Goal: Task Accomplishment & Management: Manage account settings

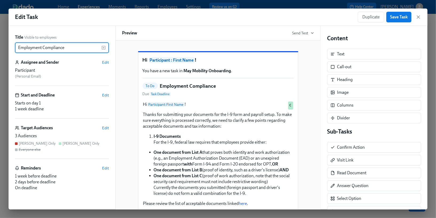
scroll to position [189, 0]
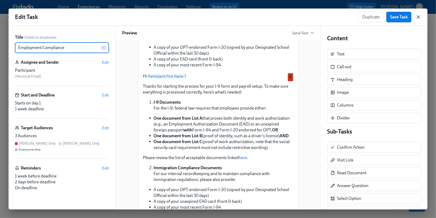
click at [420, 18] on icon "button" at bounding box center [418, 16] width 5 height 5
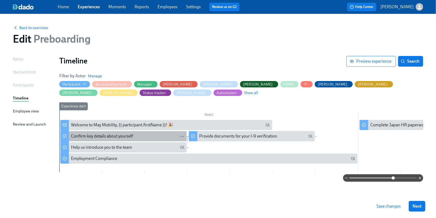
click at [164, 138] on div "Confirm key details about yourself" at bounding box center [127, 137] width 113 height 6
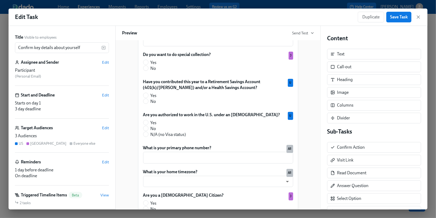
scroll to position [256, 0]
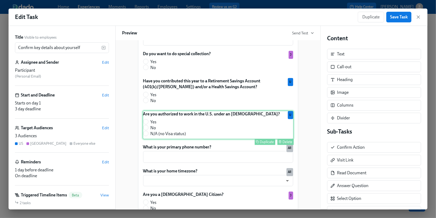
click at [192, 134] on div "Are you authorized to work in the U.S. under an [DEMOGRAPHIC_DATA]? Yes No N/A …" at bounding box center [218, 125] width 151 height 29
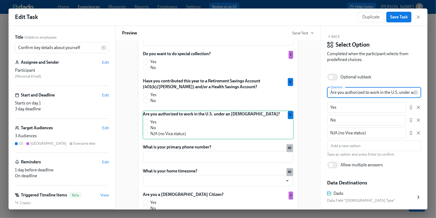
scroll to position [0, 18]
drag, startPoint x: 372, startPoint y: 91, endPoint x: 436, endPoint y: 91, distance: 63.8
click at [436, 91] on div "Edit Task Duplicate Save Task Title Visible to employees Confirm key details ab…" at bounding box center [218, 109] width 436 height 218
click at [412, 92] on input "Are you authorized to work in the U.S. under an [DEMOGRAPHIC_DATA]?" at bounding box center [370, 92] width 87 height 11
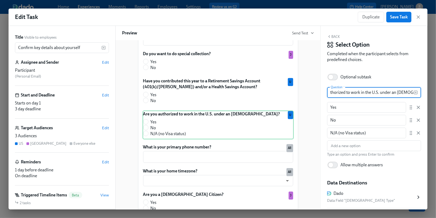
drag, startPoint x: 397, startPoint y: 91, endPoint x: 436, endPoint y: 91, distance: 39.0
click at [436, 91] on div "Edit Task Duplicate Save Task Title Visible to employees Confirm key details ab…" at bounding box center [218, 109] width 436 height 218
click at [413, 93] on input "Are you authorized to work in the U.S. under an [DEMOGRAPHIC_DATA]?" at bounding box center [370, 92] width 87 height 11
paste input "CPT or OPT"
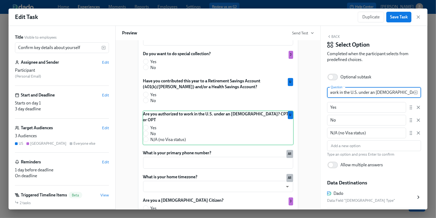
click at [393, 92] on input "Are you authorized to work in the U.S. under an [DEMOGRAPHIC_DATA]? CPT or OPT" at bounding box center [370, 92] width 87 height 11
drag, startPoint x: 393, startPoint y: 92, endPoint x: 415, endPoint y: 92, distance: 21.9
click at [415, 92] on div "Are you authorized to work in the U.S. under an [DEMOGRAPHIC_DATA]? )CPT or OPT…" at bounding box center [374, 92] width 94 height 11
click at [413, 92] on input "Are you authorized to work in the U.S. under an [DEMOGRAPHIC_DATA]? )CPT or OPT" at bounding box center [370, 92] width 87 height 11
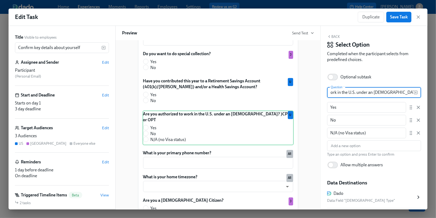
scroll to position [0, 44]
click at [392, 93] on input "Are you authorized to work in the U.S. under an [DEMOGRAPHIC_DATA]? )CPT or OPT)" at bounding box center [370, 92] width 87 height 11
type input "Are you authorized to work in the U.S. under an [DEMOGRAPHIC_DATA]? (CPT or OPT)"
click at [377, 82] on div "Optional subtask" at bounding box center [374, 77] width 94 height 12
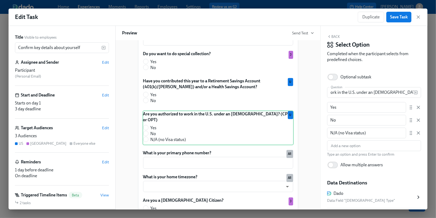
scroll to position [0, 0]
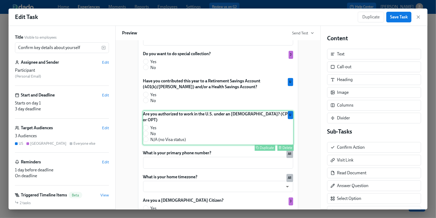
click at [231, 127] on div "Are you authorized to work in the U.S. under an [DEMOGRAPHIC_DATA]? (CPT or OPT…" at bounding box center [218, 128] width 151 height 35
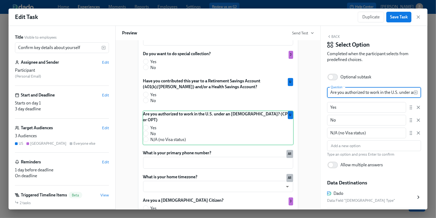
scroll to position [0, 44]
drag, startPoint x: 392, startPoint y: 92, endPoint x: 432, endPoint y: 92, distance: 40.1
click at [432, 92] on div "Edit Task Duplicate Save Task Title Visible to employees Confirm key details ab…" at bounding box center [218, 109] width 436 height 218
click at [370, 92] on input "Are you authorized to work in the U.S. under an [DEMOGRAPHIC_DATA]? (CPT or OPT)" at bounding box center [370, 92] width 87 height 11
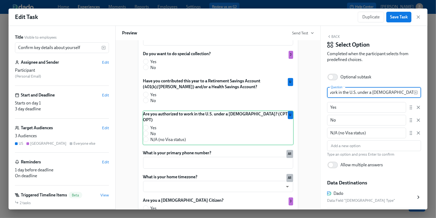
type input "Are you authorized to work in the U.S. under a [DEMOGRAPHIC_DATA]? (CPT or OPT)"
click at [385, 80] on div "Optional subtask" at bounding box center [374, 77] width 94 height 12
click at [395, 17] on span "Save Task" at bounding box center [399, 16] width 18 height 5
click at [409, 17] on button "Save Task" at bounding box center [398, 17] width 25 height 11
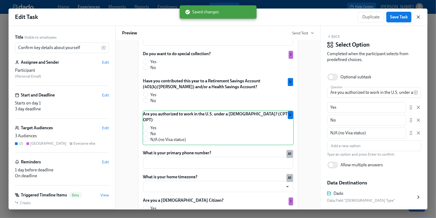
click at [420, 17] on icon "button" at bounding box center [418, 16] width 5 height 5
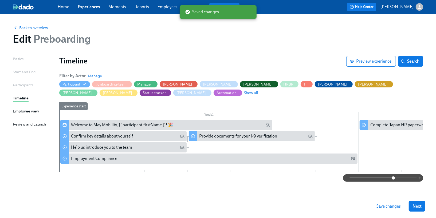
click at [382, 208] on span "Save changes" at bounding box center [389, 206] width 24 height 5
click at [165, 7] on link "Employees" at bounding box center [168, 6] width 20 height 5
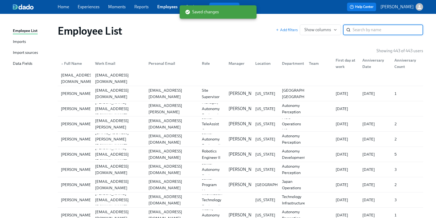
click at [20, 42] on div "Imports" at bounding box center [19, 42] width 13 height 7
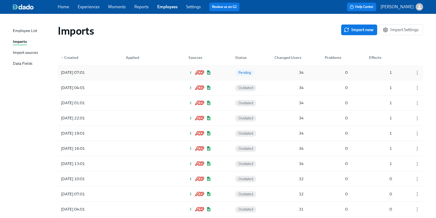
click at [124, 75] on div at bounding box center [146, 72] width 48 height 11
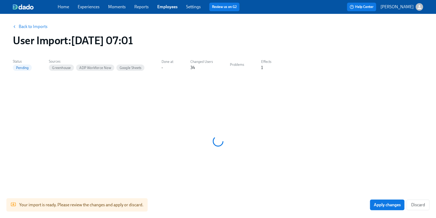
scroll to position [4, 0]
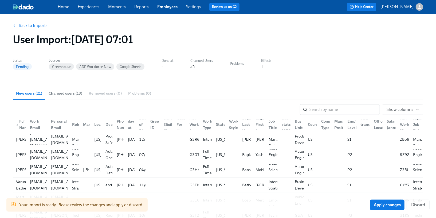
click at [87, 7] on link "Experiences" at bounding box center [89, 6] width 22 height 5
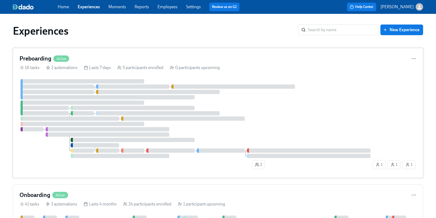
click at [78, 77] on div "Preboarding Active 16 tasks 2 automations Lasts 7 days 5 participants enrolled …" at bounding box center [218, 113] width 410 height 130
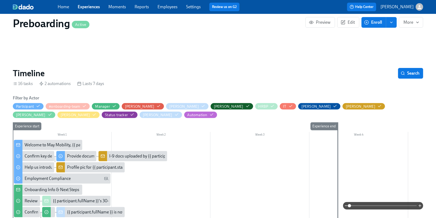
scroll to position [75, 0]
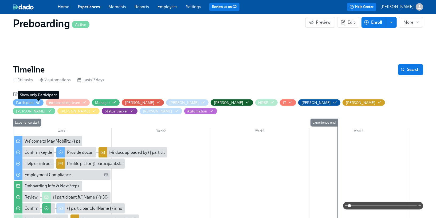
click at [39, 103] on circle "button" at bounding box center [38, 102] width 1 height 1
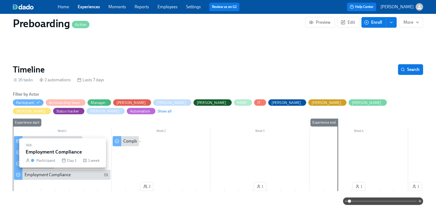
click at [53, 176] on div "Employment Compliance" at bounding box center [48, 175] width 46 height 6
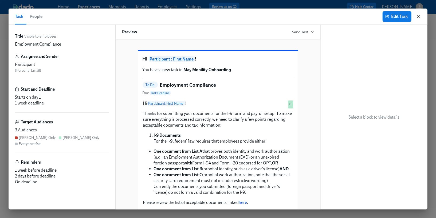
click at [418, 16] on icon "button" at bounding box center [418, 16] width 3 height 3
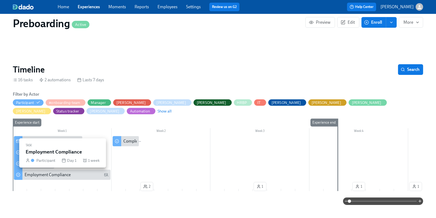
click at [98, 175] on div "Employment Compliance" at bounding box center [67, 175] width 84 height 6
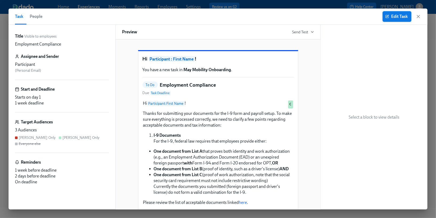
click at [392, 16] on span "Edit Task" at bounding box center [396, 16] width 21 height 5
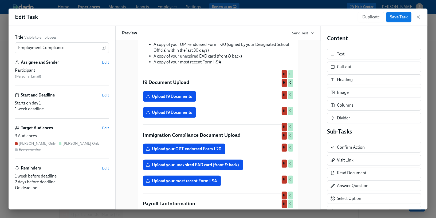
scroll to position [479, 0]
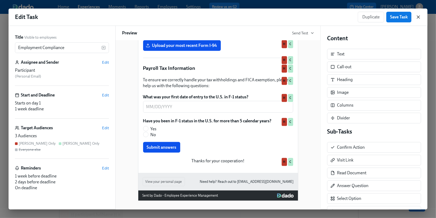
click at [417, 17] on icon "button" at bounding box center [418, 16] width 5 height 5
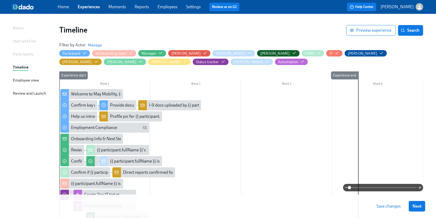
scroll to position [32, 0]
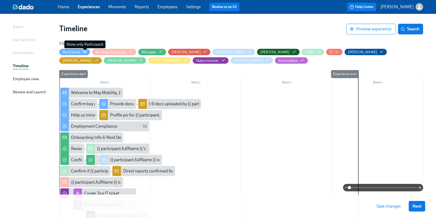
click at [84, 50] on icon "button" at bounding box center [84, 51] width 3 height 2
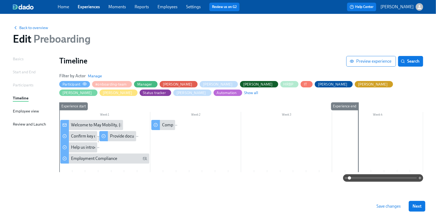
scroll to position [0, 0]
click at [89, 138] on div "Confirm key details about yourself" at bounding box center [102, 137] width 62 height 6
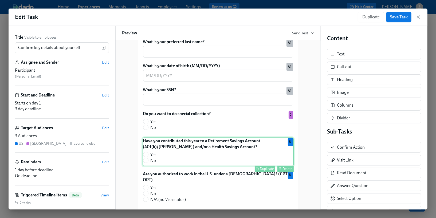
scroll to position [240, 0]
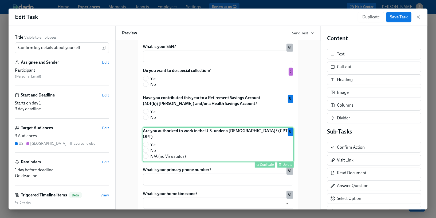
click at [183, 160] on div "Are you authorized to work in the U.S. under a [DEMOGRAPHIC_DATA]? (CPT or OPT)…" at bounding box center [218, 145] width 151 height 35
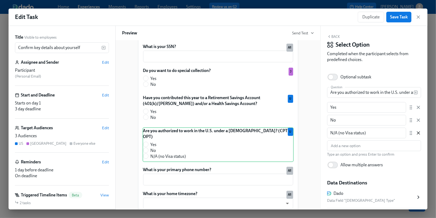
click at [418, 133] on icon "button" at bounding box center [418, 133] width 5 height 5
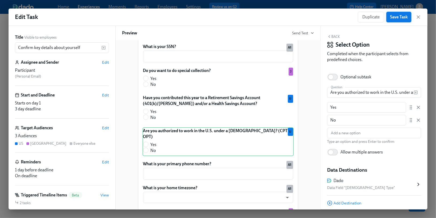
click at [395, 18] on span "Save Task" at bounding box center [399, 16] width 18 height 5
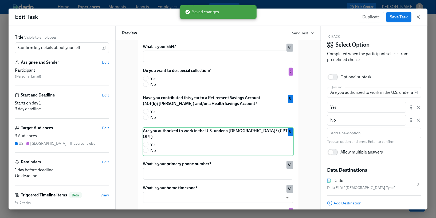
click at [419, 18] on icon "button" at bounding box center [418, 16] width 5 height 5
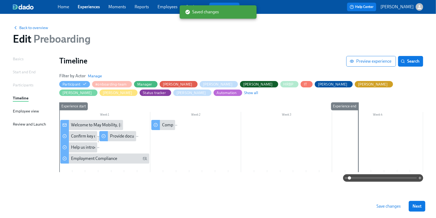
click at [388, 208] on span "Save changes" at bounding box center [389, 206] width 24 height 5
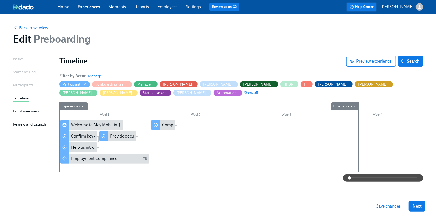
click at [369, 10] on button "Help Center" at bounding box center [361, 7] width 29 height 9
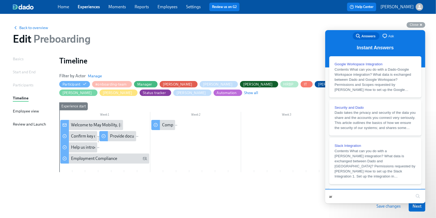
type input "a"
type input "delete task"
click button "search" at bounding box center [417, 196] width 9 height 9
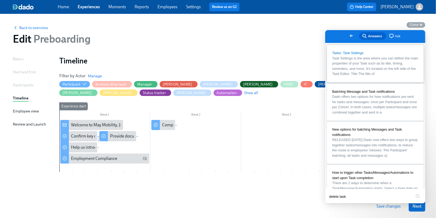
click at [377, 61] on span "Task Settings is the area where you can define the main properties of your Task…" at bounding box center [375, 66] width 86 height 20
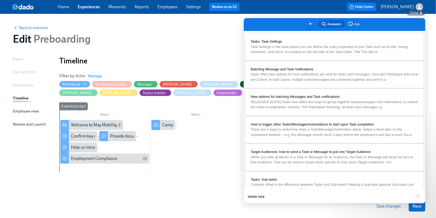
click at [255, 212] on button "u" at bounding box center [249, 216] width 11 height 8
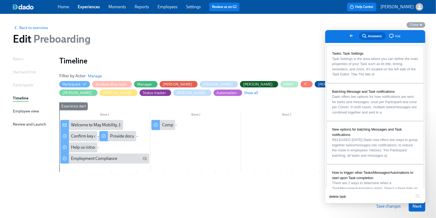
click at [335, 204] on button "Close" at bounding box center [330, 207] width 10 height 7
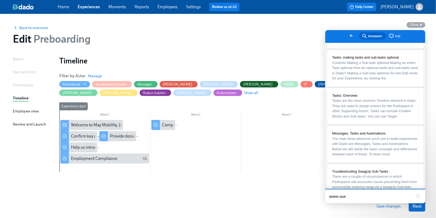
scroll to position [251, 0]
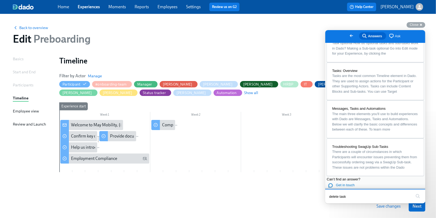
drag, startPoint x: 355, startPoint y: 198, endPoint x: 302, endPoint y: 193, distance: 53.2
click at [325, 193] on html "Go back search-medium Answers chat-square Ask Tasks: Task Settings Task Setting…" at bounding box center [375, 117] width 100 height 174
click at [413, 192] on button "search" at bounding box center [417, 196] width 9 height 9
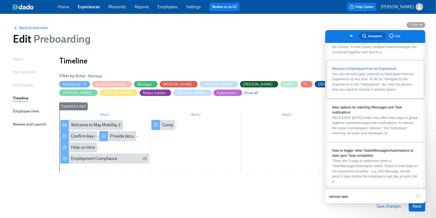
scroll to position [62, 0]
click at [413, 25] on span "Close" at bounding box center [414, 25] width 9 height 4
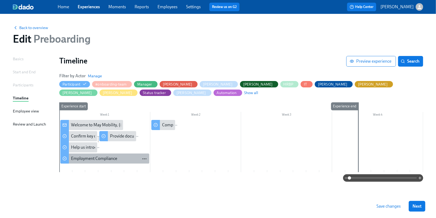
click at [143, 158] on icon "button" at bounding box center [144, 158] width 5 height 5
click at [101, 158] on div at bounding box center [218, 109] width 436 height 218
click at [96, 158] on div "Employment Compliance" at bounding box center [94, 159] width 46 height 6
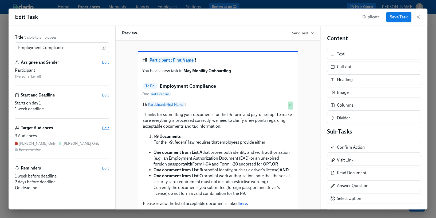
click at [106, 128] on span "Edit" at bounding box center [105, 128] width 7 height 5
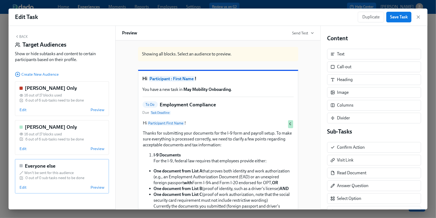
click at [38, 182] on div "Everyone else Won't be sent for this audience 0 out of 0 sub-tasks need to be d…" at bounding box center [62, 176] width 94 height 35
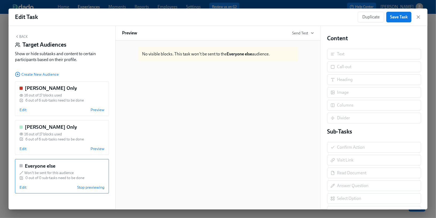
click at [25, 36] on button "Back" at bounding box center [21, 36] width 13 height 4
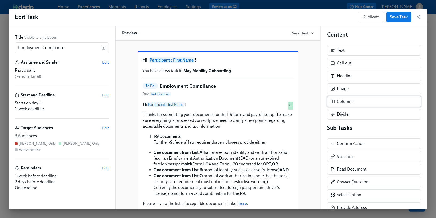
scroll to position [3, 0]
click at [104, 48] on icon "button" at bounding box center [103, 48] width 1 height 0
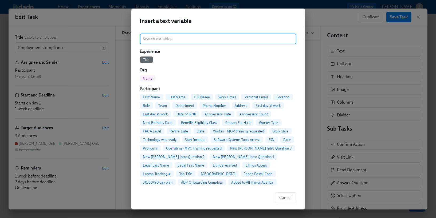
click at [102, 35] on div "Insert a text variable ​ Experience Title Org Name Participant First Name Last …" at bounding box center [218, 109] width 436 height 218
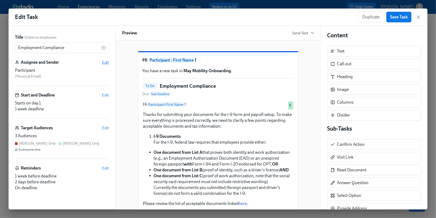
click at [107, 62] on span "Edit" at bounding box center [105, 62] width 7 height 5
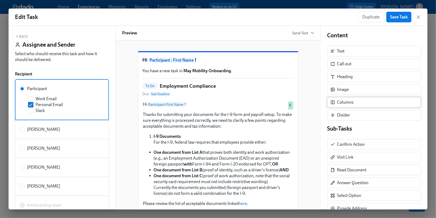
scroll to position [0, 0]
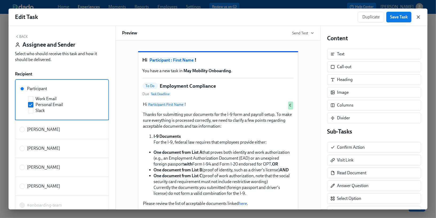
click at [418, 16] on icon "button" at bounding box center [418, 17] width 3 height 3
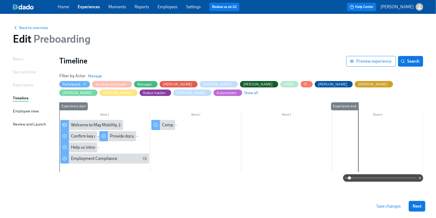
click at [42, 31] on div "Back to overview Edit Preboarding" at bounding box center [218, 34] width 419 height 29
click at [41, 29] on span "Back to overview" at bounding box center [30, 27] width 35 height 5
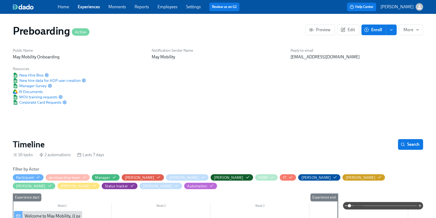
scroll to position [0, 935]
click at [346, 32] on icon "button" at bounding box center [343, 30] width 5 height 5
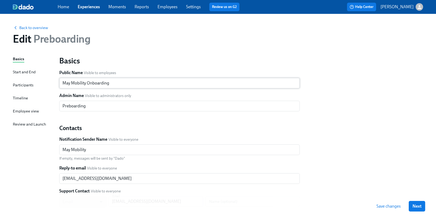
scroll to position [3, 0]
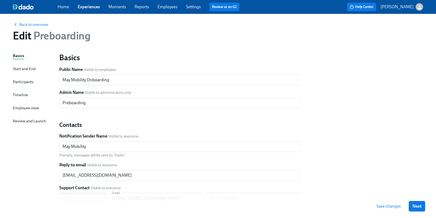
click at [20, 93] on div "Timeline" at bounding box center [20, 95] width 15 height 6
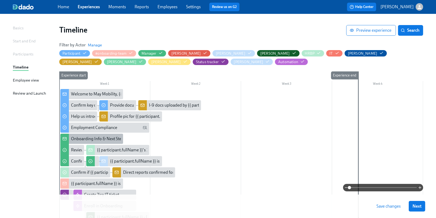
scroll to position [35, 0]
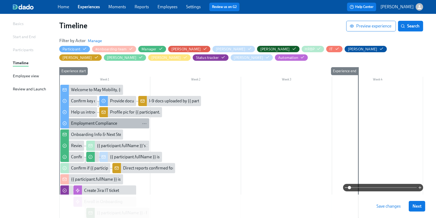
click at [140, 125] on div "Employment Compliance" at bounding box center [109, 124] width 76 height 6
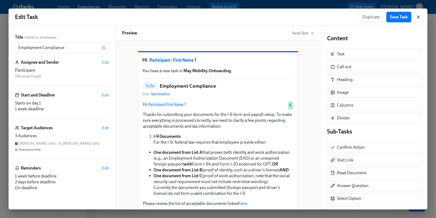
click at [417, 19] on icon "button" at bounding box center [418, 16] width 5 height 5
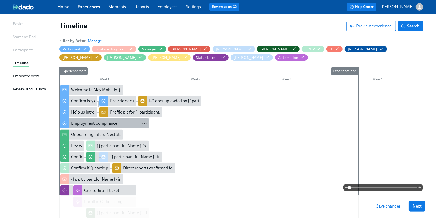
click at [144, 124] on circle "button" at bounding box center [144, 124] width 1 height 1
click at [86, 48] on div at bounding box center [218, 109] width 436 height 218
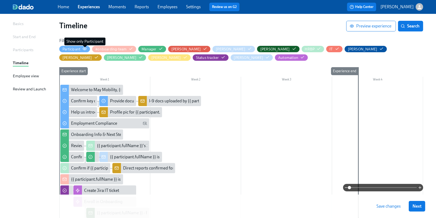
click at [85, 48] on icon "button" at bounding box center [85, 49] width 4 height 4
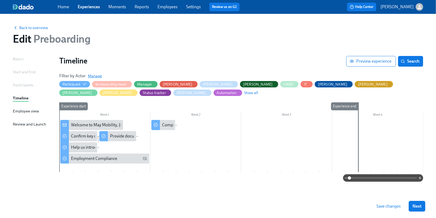
click at [95, 77] on span "Manage" at bounding box center [95, 75] width 14 height 5
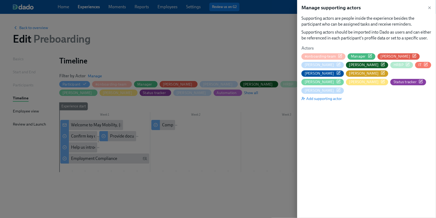
click at [385, 80] on icon "button" at bounding box center [383, 82] width 4 height 4
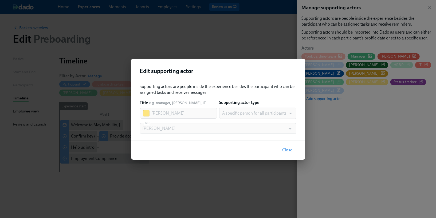
click at [287, 151] on span "Close" at bounding box center [288, 150] width 10 height 5
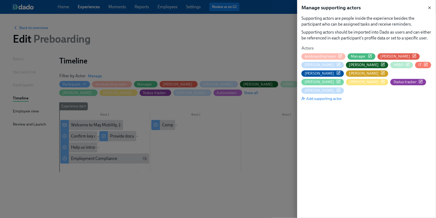
click at [429, 8] on icon "button" at bounding box center [430, 8] width 2 height 2
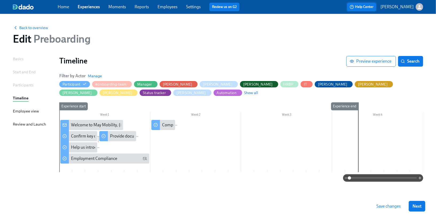
click at [370, 5] on span "Help Center" at bounding box center [362, 6] width 24 height 5
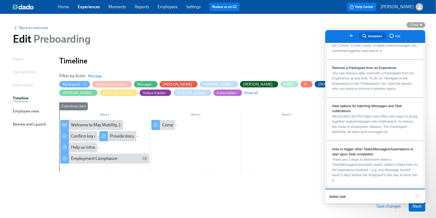
type input "delete task"
click at [413, 192] on button "search" at bounding box center [417, 196] width 9 height 9
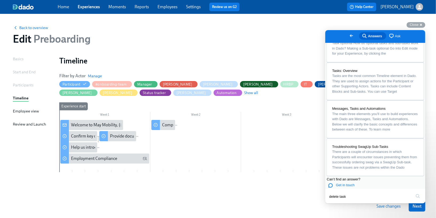
scroll to position [355, 0]
click at [388, 39] on span "chat-square" at bounding box center [391, 36] width 6 height 6
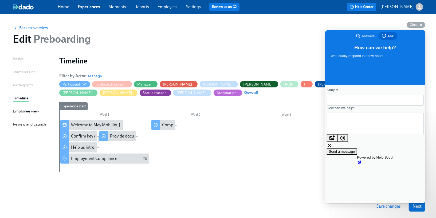
click at [367, 36] on span "Answers" at bounding box center [368, 35] width 13 height 5
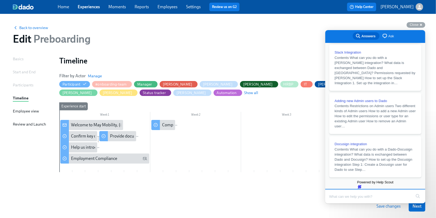
scroll to position [113, 0]
click at [415, 25] on span "Close" at bounding box center [414, 25] width 9 height 4
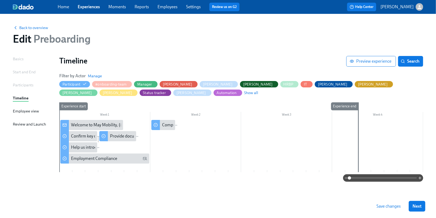
click at [21, 59] on div "Basics" at bounding box center [18, 59] width 11 height 6
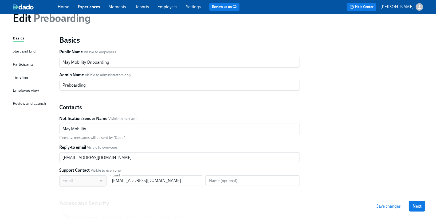
scroll to position [15, 0]
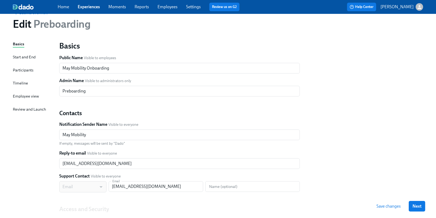
click at [24, 67] on div "Basics Start and End Participants Timeline Employee view Review and Launch" at bounding box center [33, 148] width 40 height 214
click at [24, 68] on div "Participants" at bounding box center [23, 70] width 21 height 6
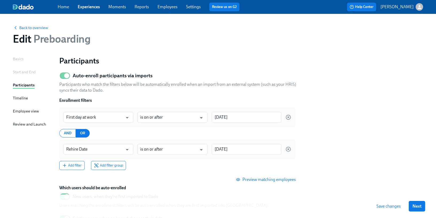
click at [25, 98] on div "Timeline" at bounding box center [20, 98] width 15 height 6
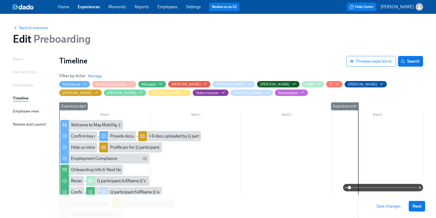
click at [32, 111] on div "Employee view" at bounding box center [26, 111] width 26 height 6
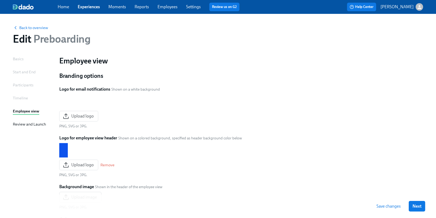
click at [32, 125] on div "Review and Launch" at bounding box center [29, 125] width 33 height 6
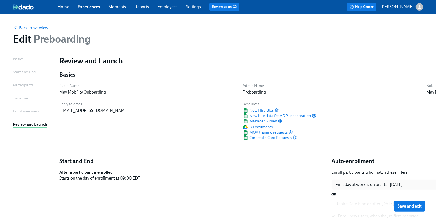
click at [67, 10] on span "Home" at bounding box center [63, 7] width 11 height 6
click at [65, 9] on link "Home" at bounding box center [63, 6] width 11 height 5
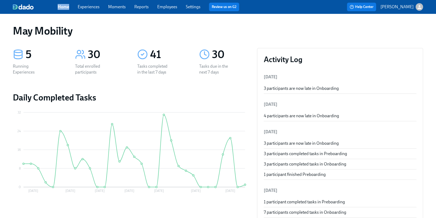
click at [189, 8] on link "Settings" at bounding box center [193, 6] width 15 height 5
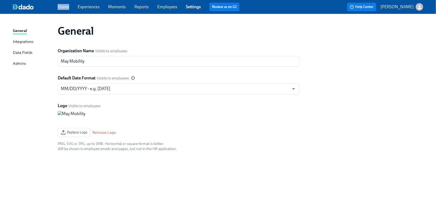
click at [92, 6] on link "Experiences" at bounding box center [89, 6] width 22 height 5
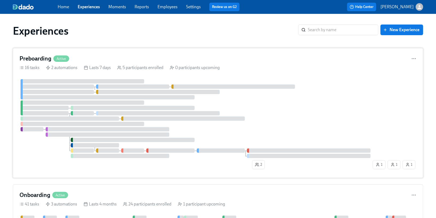
click at [410, 59] on div "Preboarding Active" at bounding box center [217, 59] width 397 height 8
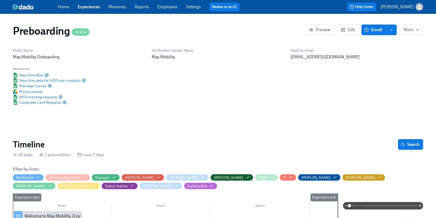
scroll to position [0, 935]
click at [413, 27] on button "More" at bounding box center [411, 30] width 24 height 11
click at [359, 62] on div at bounding box center [218, 109] width 436 height 218
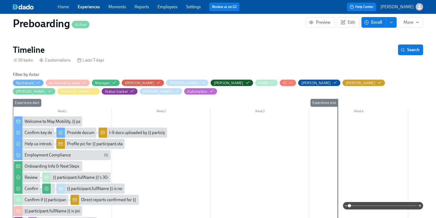
scroll to position [96, 0]
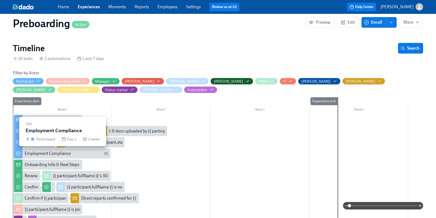
click at [97, 154] on div "Employment Compliance" at bounding box center [67, 154] width 84 height 6
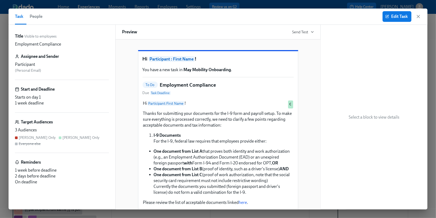
click at [34, 23] on button "People" at bounding box center [35, 17] width 19 height 16
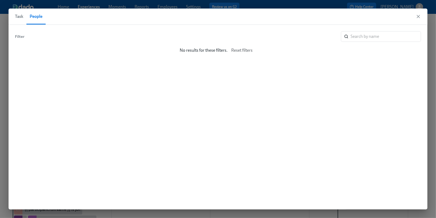
click at [21, 17] on span "Task" at bounding box center [19, 16] width 8 height 7
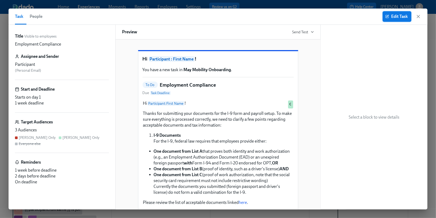
click at [389, 14] on span "Edit Task" at bounding box center [396, 16] width 21 height 5
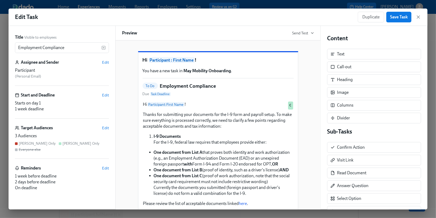
scroll to position [19, 0]
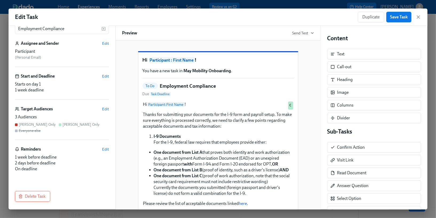
click at [27, 195] on span "Delete Task" at bounding box center [32, 196] width 26 height 5
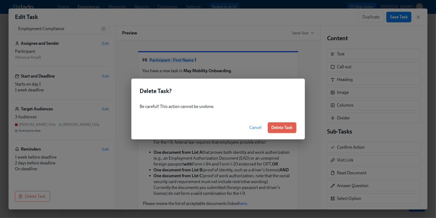
click at [277, 131] on button "Delete Task" at bounding box center [282, 128] width 29 height 11
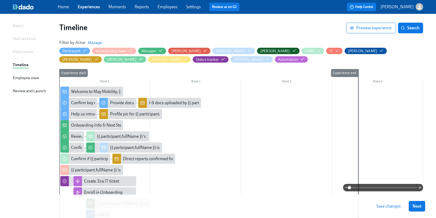
scroll to position [37, 0]
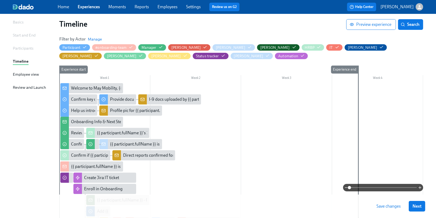
click at [392, 207] on span "Save changes" at bounding box center [389, 206] width 24 height 5
click at [120, 97] on div "Provide documents for your I-9 verification" at bounding box center [149, 100] width 78 height 6
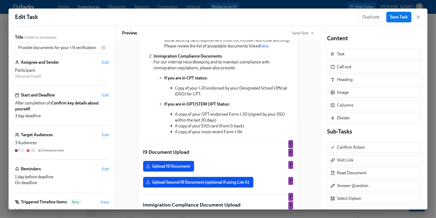
scroll to position [160, 0]
click at [419, 18] on icon "button" at bounding box center [418, 17] width 3 height 3
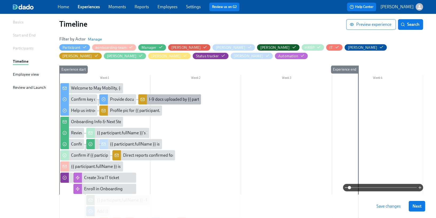
click at [166, 99] on div "I-9 docs uploaded by {{ participant.startDate | MM/DD }} new [PERSON_NAME] {{ p…" at bounding box center [244, 100] width 191 height 6
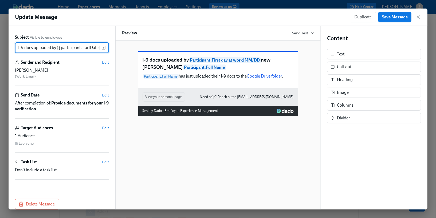
scroll to position [0, 86]
click at [420, 16] on icon "button" at bounding box center [418, 17] width 3 height 3
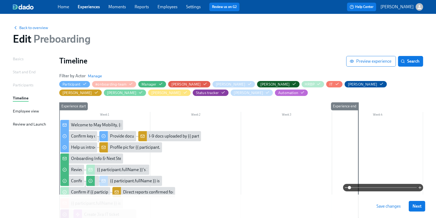
click at [388, 207] on span "Save changes" at bounding box center [389, 206] width 24 height 5
click at [64, 7] on link "Home" at bounding box center [63, 6] width 11 height 5
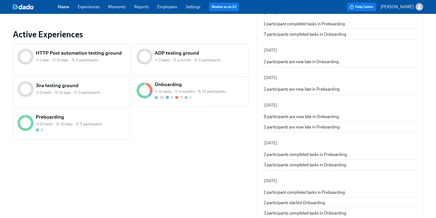
scroll to position [189, 0]
click at [165, 4] on span "Employees" at bounding box center [167, 7] width 20 height 6
click at [166, 8] on link "Employees" at bounding box center [167, 6] width 20 height 5
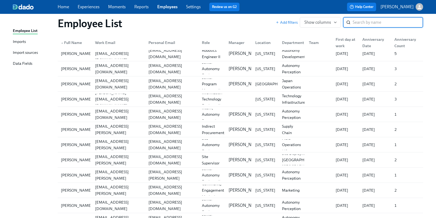
scroll to position [111, 0]
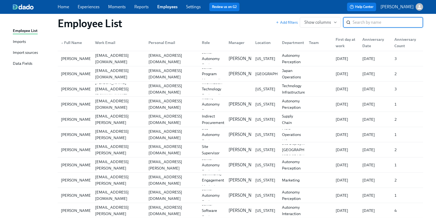
click at [86, 8] on link "Experiences" at bounding box center [89, 6] width 22 height 5
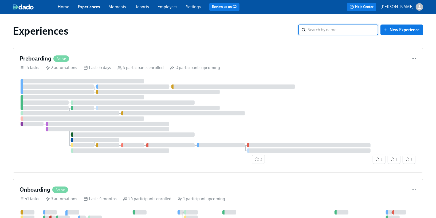
click at [168, 9] on link "Employees" at bounding box center [168, 6] width 20 height 5
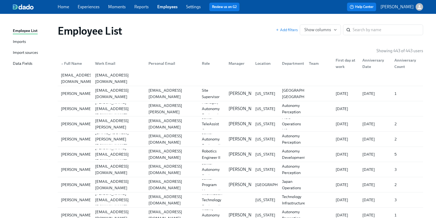
click at [90, 7] on link "Experiences" at bounding box center [89, 6] width 22 height 5
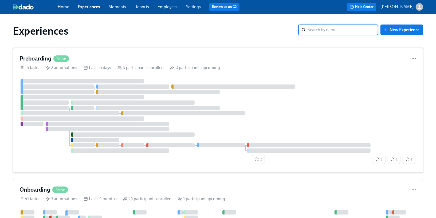
click at [92, 67] on div "Lasts 6 days" at bounding box center [98, 68] width 28 height 6
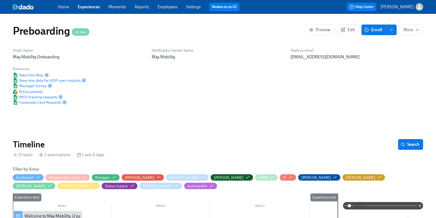
scroll to position [0, 935]
click at [408, 146] on span "Search" at bounding box center [411, 144] width 18 height 5
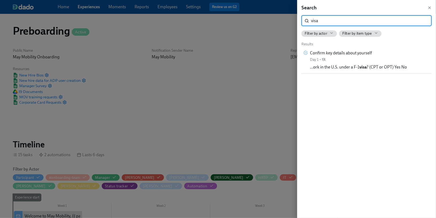
type input "visa"
click at [363, 34] on span "Filter by item type" at bounding box center [357, 33] width 30 height 5
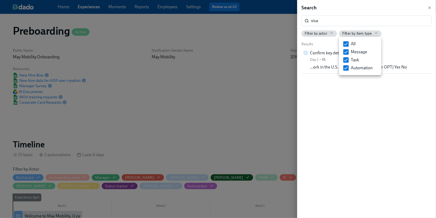
click at [430, 8] on div at bounding box center [218, 109] width 436 height 218
click at [69, 10] on div at bounding box center [218, 109] width 436 height 218
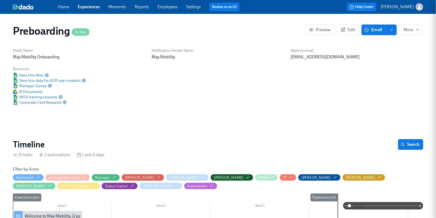
click at [91, 10] on div "Home Experiences Moments Reports Employees Settings Review us on G2" at bounding box center [151, 7] width 186 height 9
click at [86, 7] on link "Experiences" at bounding box center [89, 6] width 22 height 5
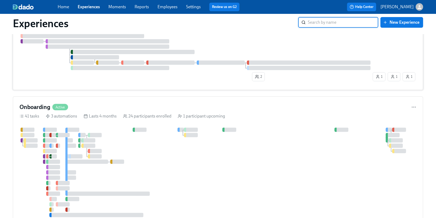
scroll to position [84, 0]
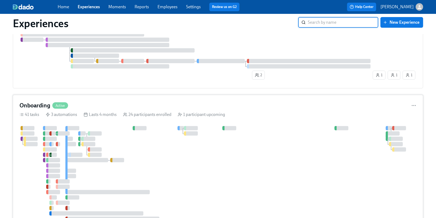
click at [84, 122] on div "Onboarding Active 41 tasks 3 automations Lasts 4 months 24 participants enrolle…" at bounding box center [218, 173] width 410 height 157
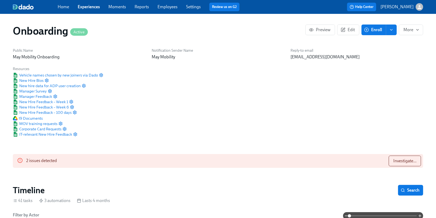
scroll to position [0, 2783]
click at [412, 194] on button "Search" at bounding box center [410, 190] width 25 height 11
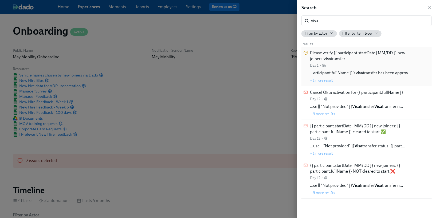
click at [379, 74] on span "…articipant.fullName }}'s visa transfer has been approv…" at bounding box center [360, 73] width 101 height 6
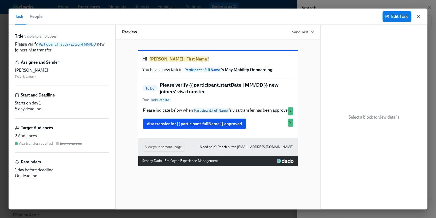
click at [419, 17] on icon "button" at bounding box center [418, 16] width 5 height 5
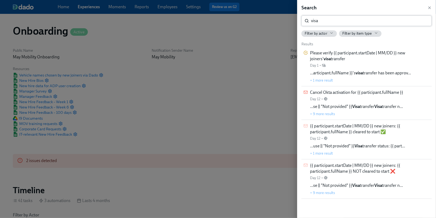
click at [395, 18] on input "visa" at bounding box center [371, 20] width 121 height 11
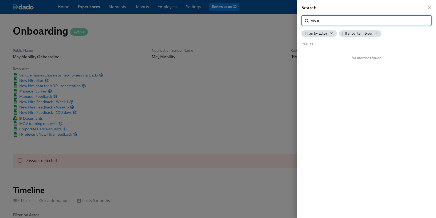
type input "visare"
click at [426, 22] on input "visare" at bounding box center [371, 20] width 121 height 11
click at [424, 22] on input "visare" at bounding box center [371, 20] width 121 height 11
click at [429, 9] on icon "button" at bounding box center [430, 8] width 4 height 4
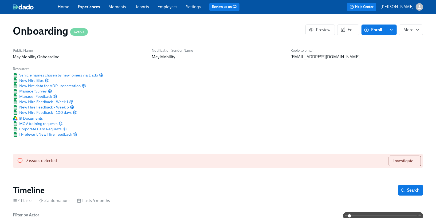
click at [86, 6] on link "Experiences" at bounding box center [89, 6] width 22 height 5
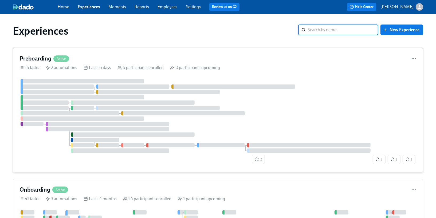
click at [112, 129] on div at bounding box center [108, 129] width 124 height 4
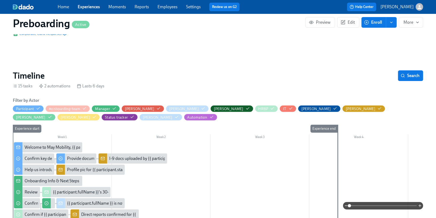
scroll to position [79, 0]
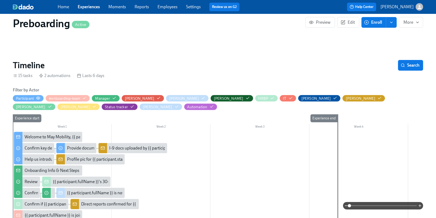
click at [38, 98] on circle "button" at bounding box center [38, 98] width 1 height 1
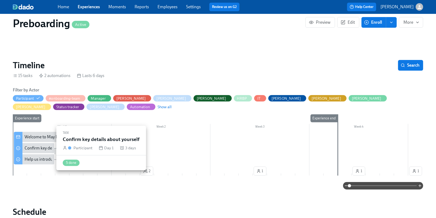
click at [44, 148] on div "Confirm key details about yourself" at bounding box center [56, 149] width 62 height 6
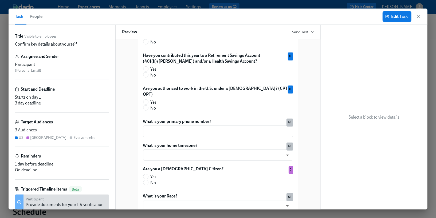
scroll to position [268, 0]
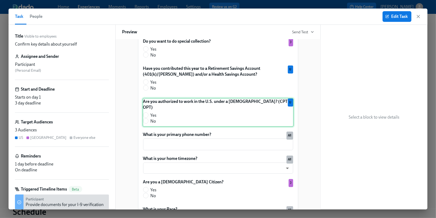
click at [172, 115] on div "Are you authorized to work in the U.S. under a [DEMOGRAPHIC_DATA]? (CPT or OPT)…" at bounding box center [218, 112] width 151 height 29
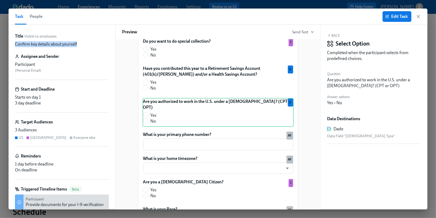
drag, startPoint x: 79, startPoint y: 43, endPoint x: 16, endPoint y: 42, distance: 62.8
click at [16, 42] on div "Confirm key details about yourself" at bounding box center [62, 44] width 94 height 6
copy p "Confirm key details about yourself"
click at [419, 15] on icon "button" at bounding box center [418, 16] width 5 height 5
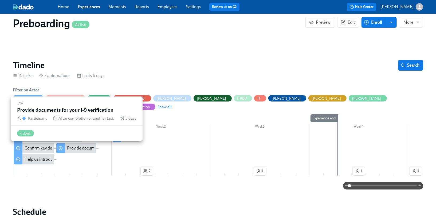
click at [74, 146] on div "Provide documents for your I-9 verification" at bounding box center [106, 149] width 78 height 6
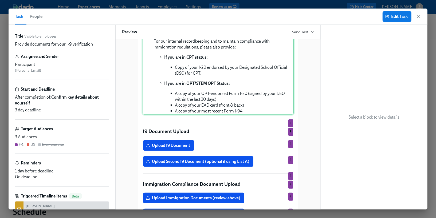
scroll to position [182, 0]
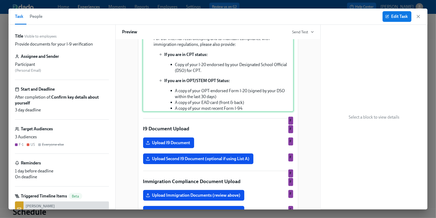
click at [194, 112] on div "Hi Participant : First Name ! We're legally required to confirm your identity a…" at bounding box center [218, 15] width 151 height 194
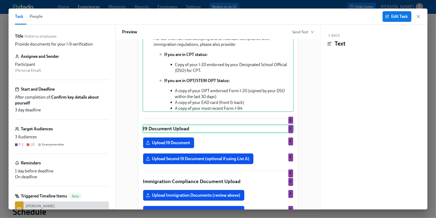
click at [221, 133] on div "I9 Document Upload F" at bounding box center [218, 129] width 151 height 8
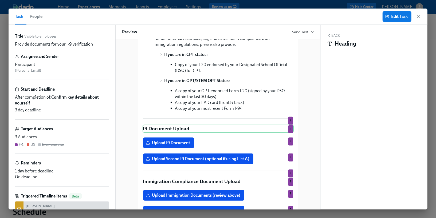
click at [221, 148] on div "Hi Participant : First Name ! We're legally required to confirm your identity a…" at bounding box center [218, 184] width 151 height 532
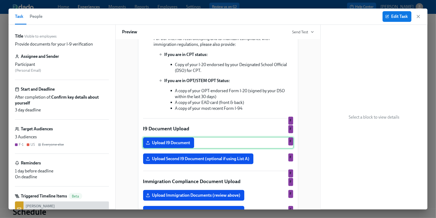
click at [219, 149] on div "Upload I9 Document F" at bounding box center [218, 143] width 151 height 12
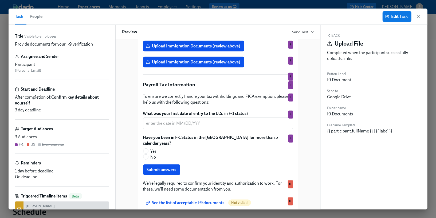
scroll to position [348, 0]
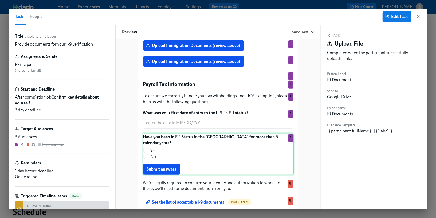
click at [243, 154] on div "Have you been in F-1 Status in the [GEOGRAPHIC_DATA] for more than 5 calendar y…" at bounding box center [218, 155] width 151 height 42
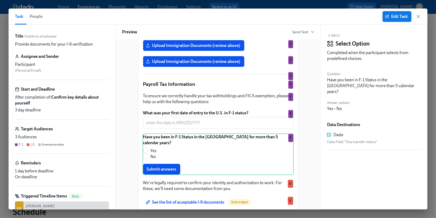
click at [393, 17] on span "Edit Task" at bounding box center [396, 16] width 21 height 5
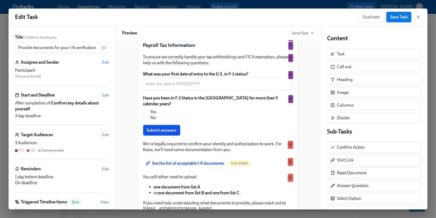
scroll to position [391, 0]
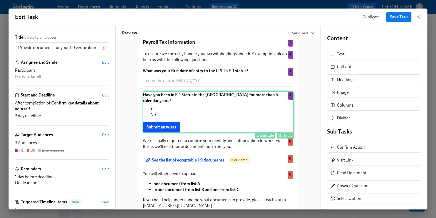
click at [254, 114] on div "Have you been in F-1 Status in the [GEOGRAPHIC_DATA] for more than 5 calendar y…" at bounding box center [218, 113] width 151 height 42
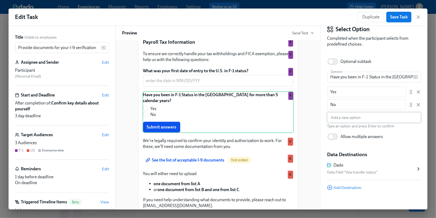
scroll to position [19, 0]
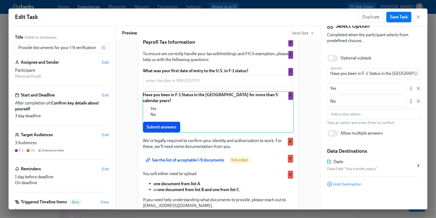
click at [361, 163] on div "Dado" at bounding box center [371, 162] width 89 height 6
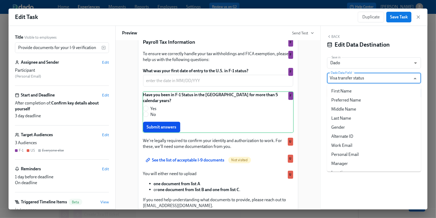
click at [367, 77] on input "Visa transfer status" at bounding box center [370, 78] width 81 height 11
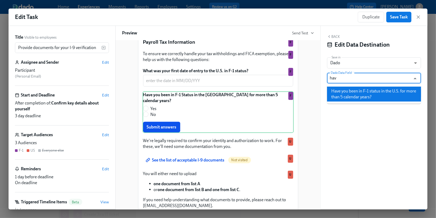
click at [367, 93] on li "Have you been in F-1 status in the U.S. for more than 5 calendar years?" at bounding box center [374, 94] width 94 height 15
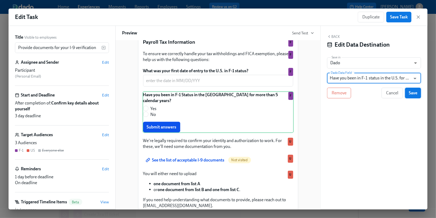
type input "Have you been in F-1 status in the U.S. for more than 5 calendar years?"
click at [414, 94] on span "Save" at bounding box center [413, 93] width 9 height 5
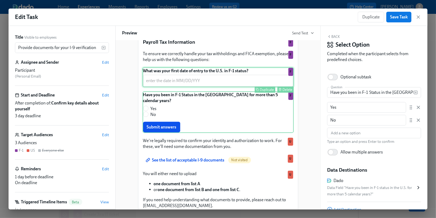
click at [219, 82] on div "What was your first date of entry to the U.S. in F-1 status? ​ Duplicate Delete…" at bounding box center [218, 78] width 151 height 20
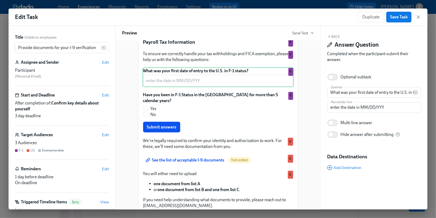
click at [394, 19] on span "Save Task" at bounding box center [399, 16] width 18 height 5
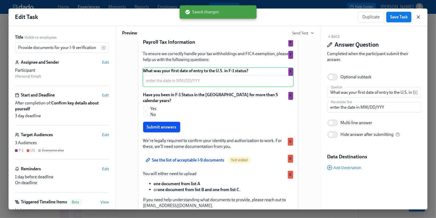
click at [420, 18] on icon "button" at bounding box center [418, 16] width 5 height 5
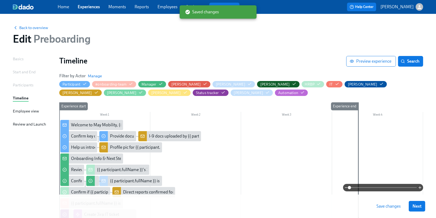
click at [382, 208] on span "Save changes" at bounding box center [389, 206] width 24 height 5
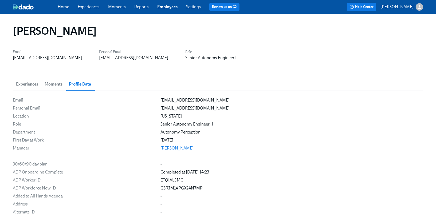
click at [169, 12] on div "Home Experiences Moments Reports Employees Settings Review us on G2 Help Center…" at bounding box center [218, 7] width 436 height 14
click at [162, 7] on link "Employees" at bounding box center [167, 6] width 20 height 5
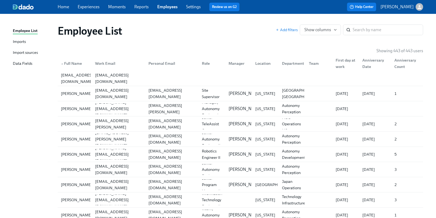
click at [23, 66] on div "Data Fields" at bounding box center [22, 64] width 19 height 7
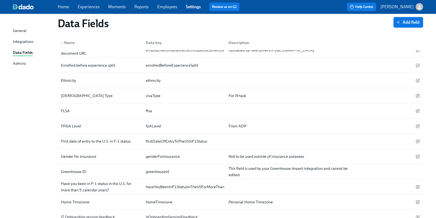
scroll to position [448, 0]
click at [417, 94] on icon "button" at bounding box center [418, 96] width 4 height 4
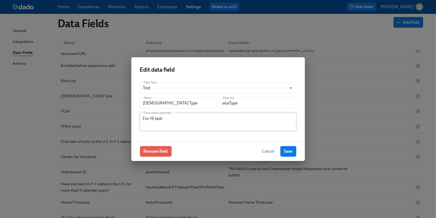
click at [212, 120] on textarea "For I9 task" at bounding box center [218, 122] width 150 height 13
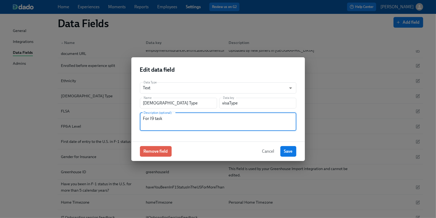
click at [265, 149] on span "Cancel" at bounding box center [268, 151] width 12 height 5
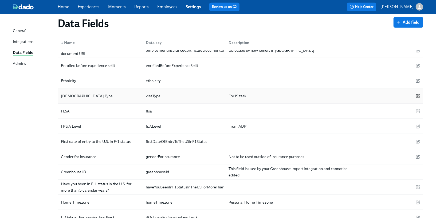
click at [419, 95] on icon "button" at bounding box center [417, 96] width 3 height 3
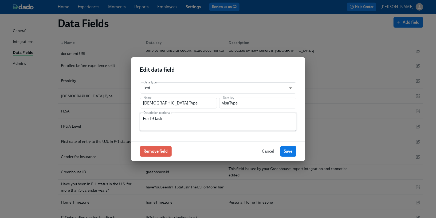
click at [250, 120] on textarea "For I9 task" at bounding box center [218, 122] width 150 height 13
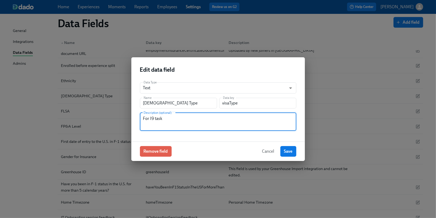
paste textarea "Confirm key details about yourself"
type textarea "For I9 task Confirm key details about yourself (yes/no)"
click at [281, 152] on button "Save" at bounding box center [288, 151] width 16 height 11
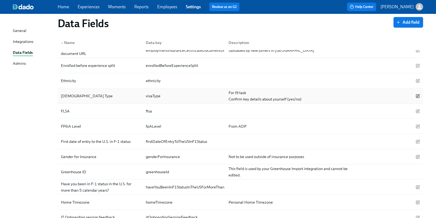
click at [416, 94] on icon "button" at bounding box center [418, 96] width 4 height 4
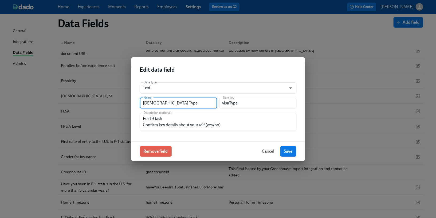
drag, startPoint x: 159, startPoint y: 104, endPoint x: 178, endPoint y: 105, distance: 19.0
click at [178, 105] on input "[DEMOGRAPHIC_DATA] Type" at bounding box center [178, 103] width 77 height 11
type input "[DEMOGRAPHIC_DATA]"
click at [292, 150] on span "Save" at bounding box center [288, 151] width 9 height 5
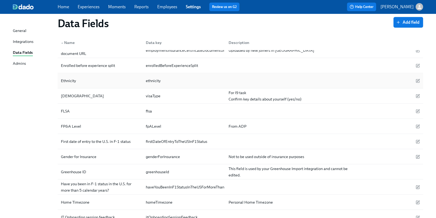
scroll to position [451, 0]
